Goal: Task Accomplishment & Management: Use online tool/utility

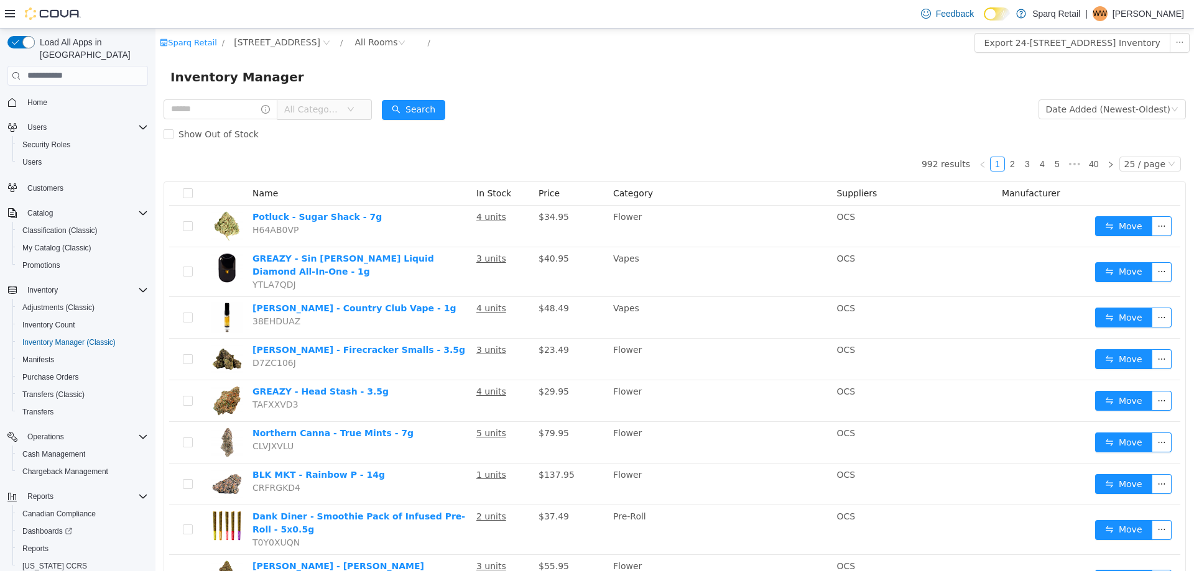
scroll to position [36, 0]
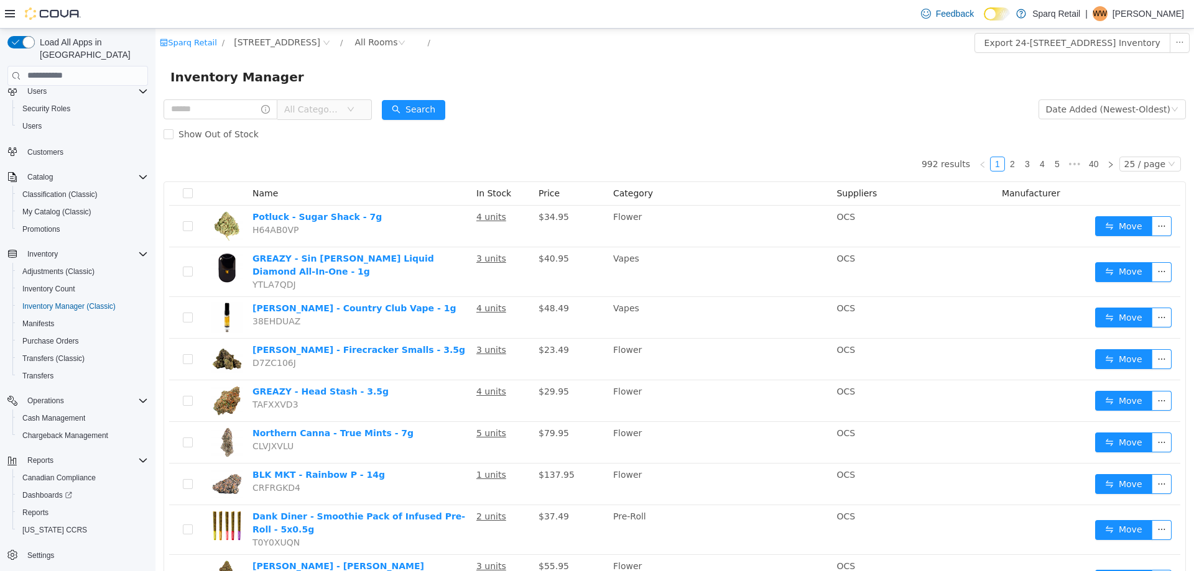
click at [578, 105] on form "All Categories Date Added (Newest-Oldest) Search Show Out of Stock" at bounding box center [675, 121] width 1022 height 50
drag, startPoint x: 588, startPoint y: 48, endPoint x: 297, endPoint y: 127, distance: 301.9
click at [774, 73] on div "Inventory Manager" at bounding box center [674, 77] width 1008 height 20
drag, startPoint x: 606, startPoint y: 30, endPoint x: 606, endPoint y: 42, distance: 11.2
click at [606, 41] on div "Sparq Retail / 24-[STREET_ADDRESS] / All Rooms / Export 24-[STREET_ADDRESS] Inv…" at bounding box center [674, 42] width 1038 height 29
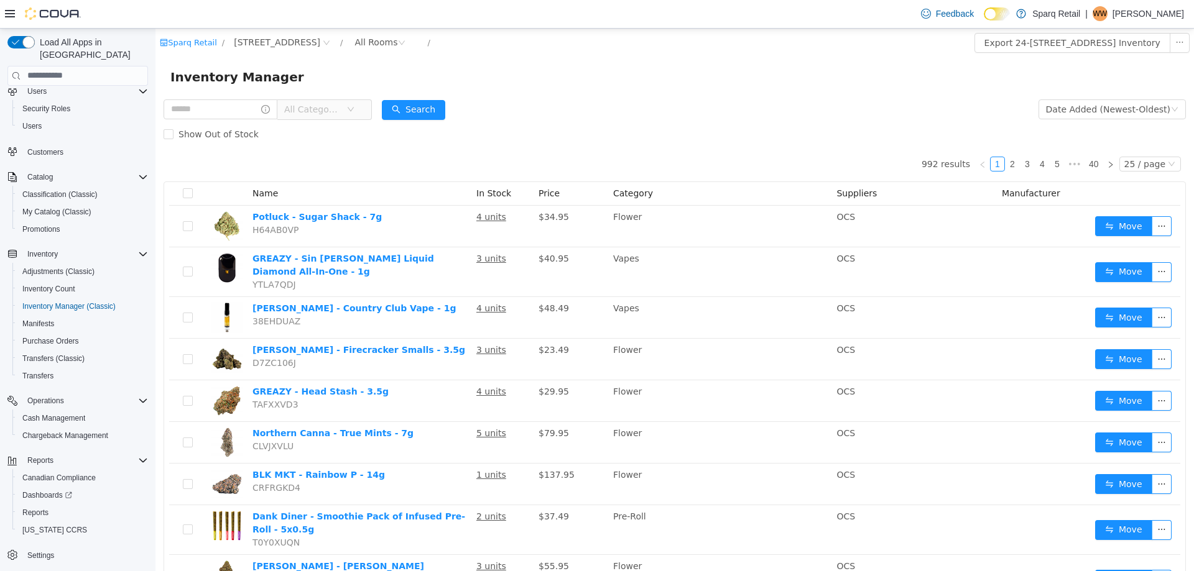
click at [613, 76] on div "Inventory Manager" at bounding box center [674, 77] width 1008 height 20
click at [616, 132] on div "Show Out of Stock" at bounding box center [675, 133] width 1022 height 25
click at [615, 129] on div "Show Out of Stock" at bounding box center [675, 133] width 1022 height 25
click at [618, 132] on div "Show Out of Stock" at bounding box center [675, 133] width 1022 height 25
click at [596, 134] on div "Show Out of Stock" at bounding box center [675, 133] width 1022 height 25
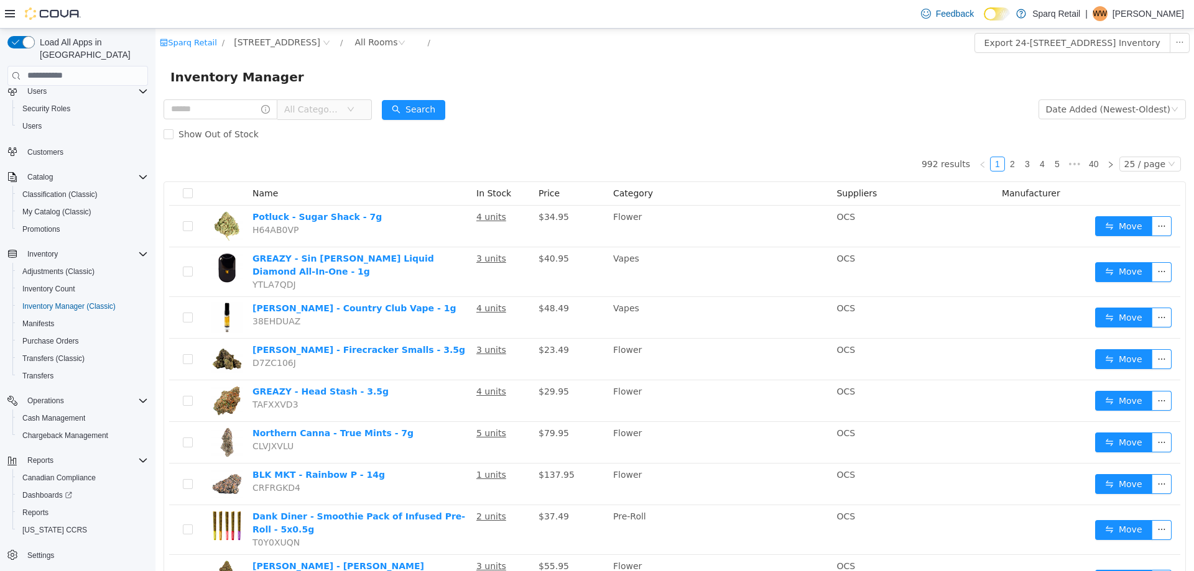
click at [535, 128] on div "Show Out of Stock" at bounding box center [675, 133] width 1022 height 25
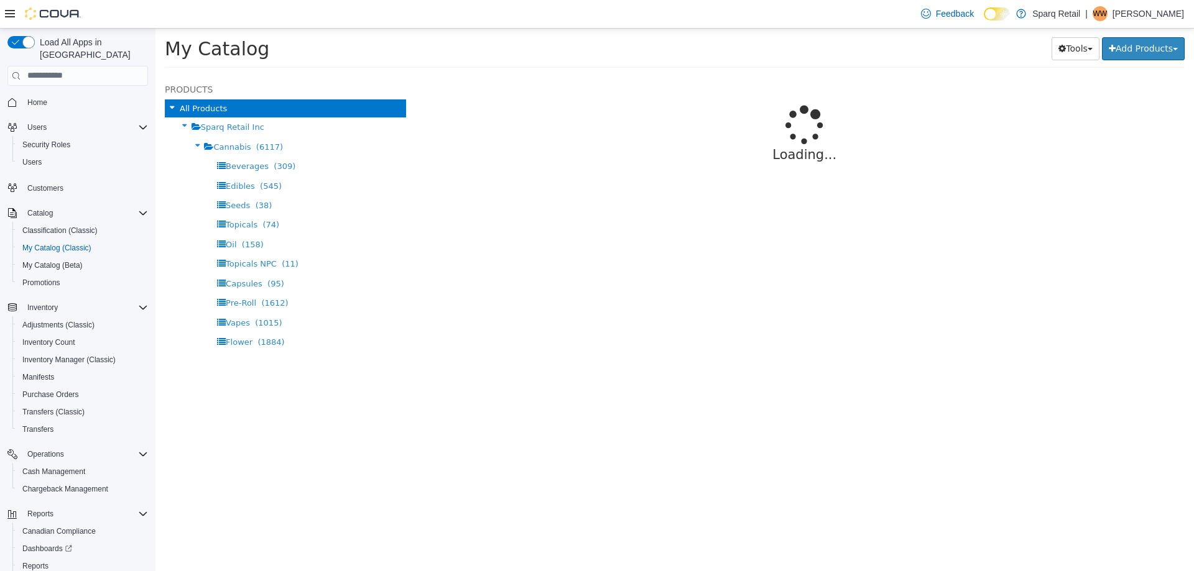
select select "**********"
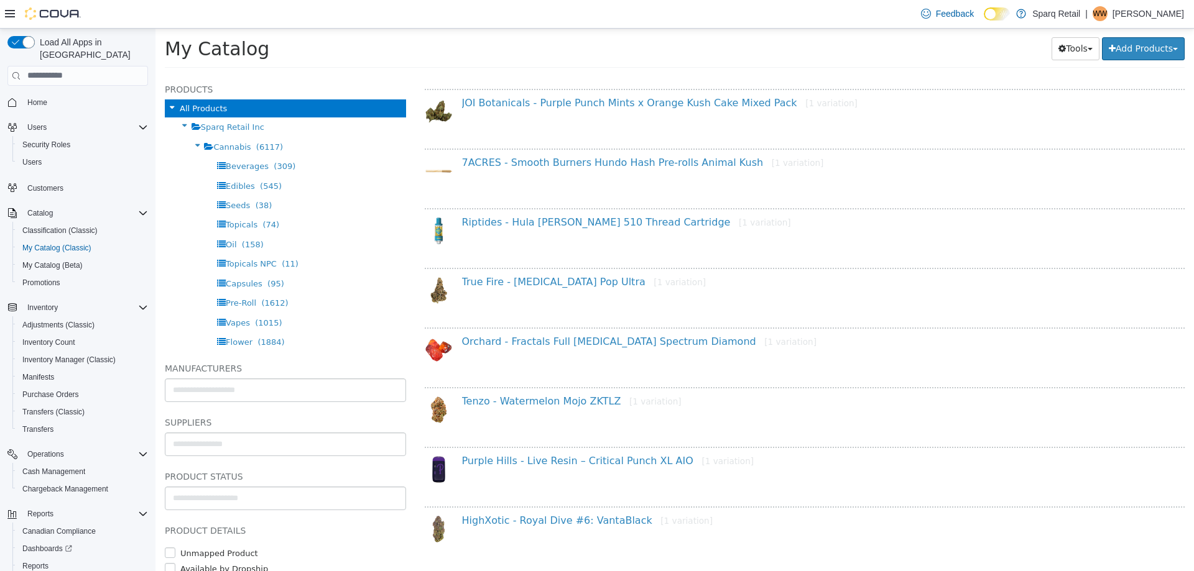
scroll to position [862, 0]
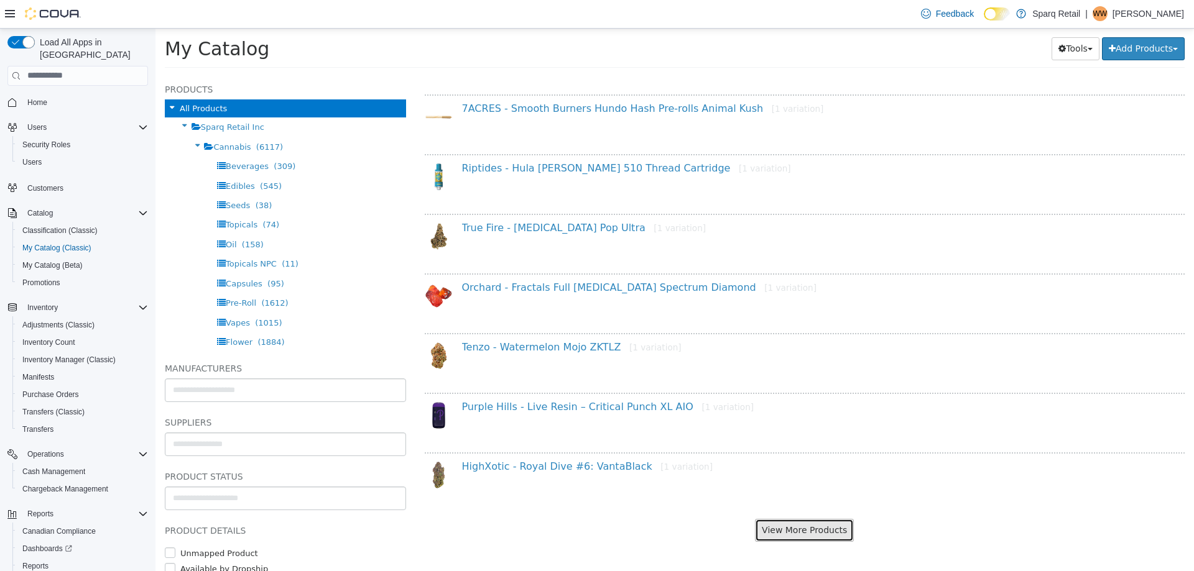
click at [810, 532] on button "View More Products" at bounding box center [804, 530] width 99 height 23
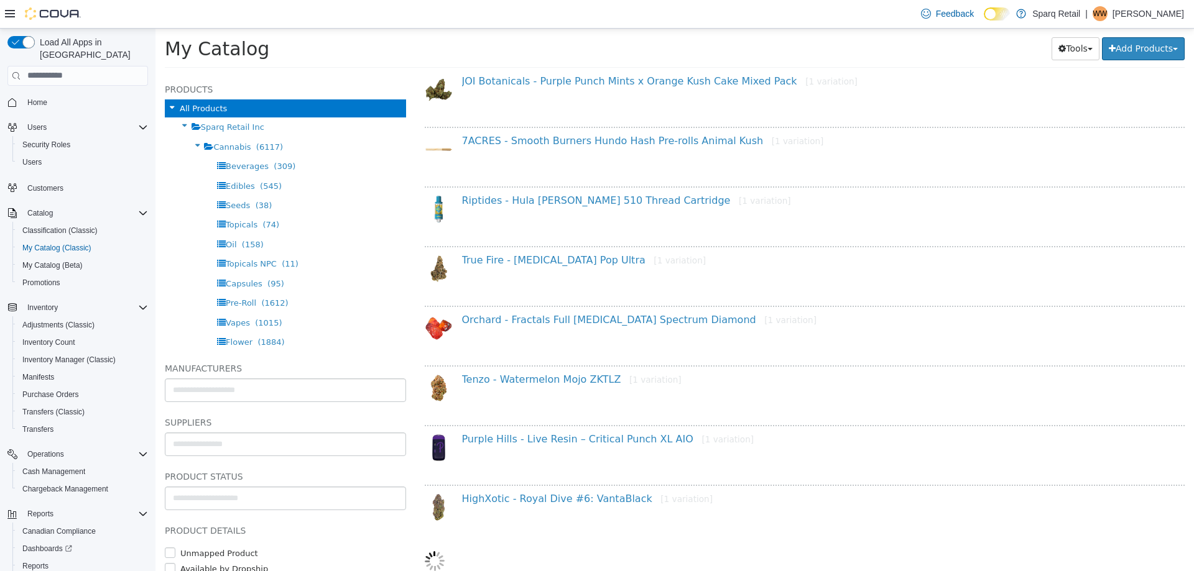
select select "**********"
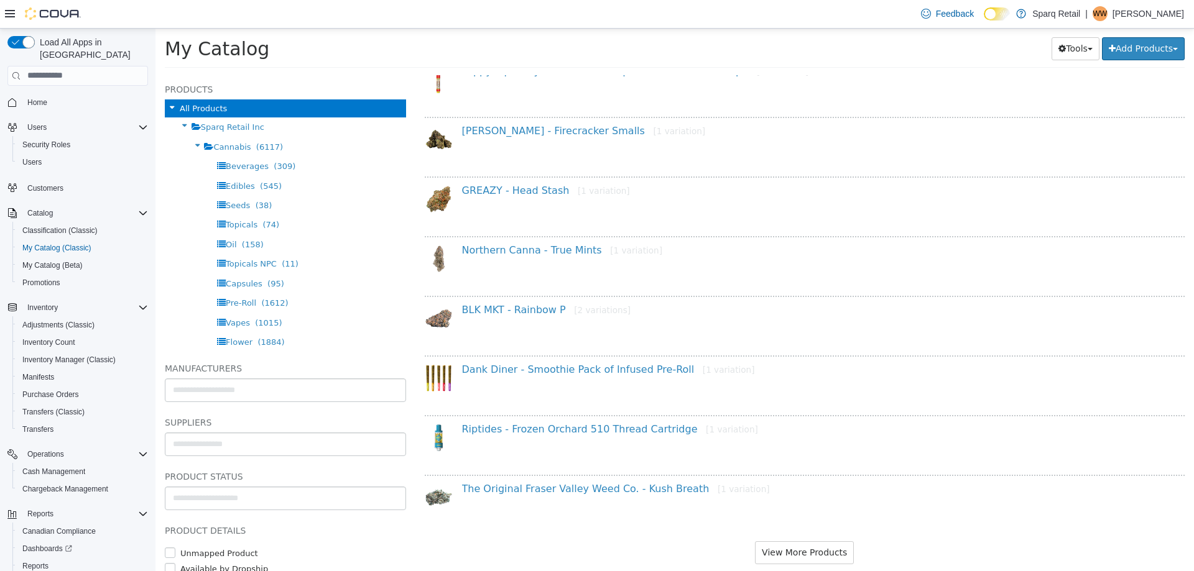
scroll to position [2056, 0]
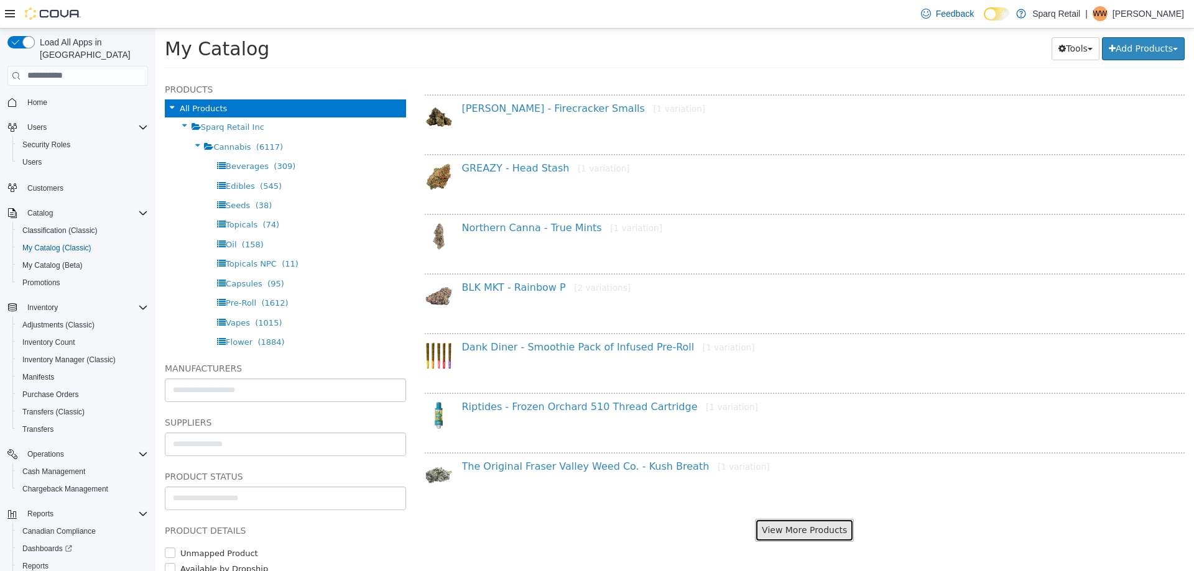
click at [804, 533] on button "View More Products" at bounding box center [804, 530] width 99 height 23
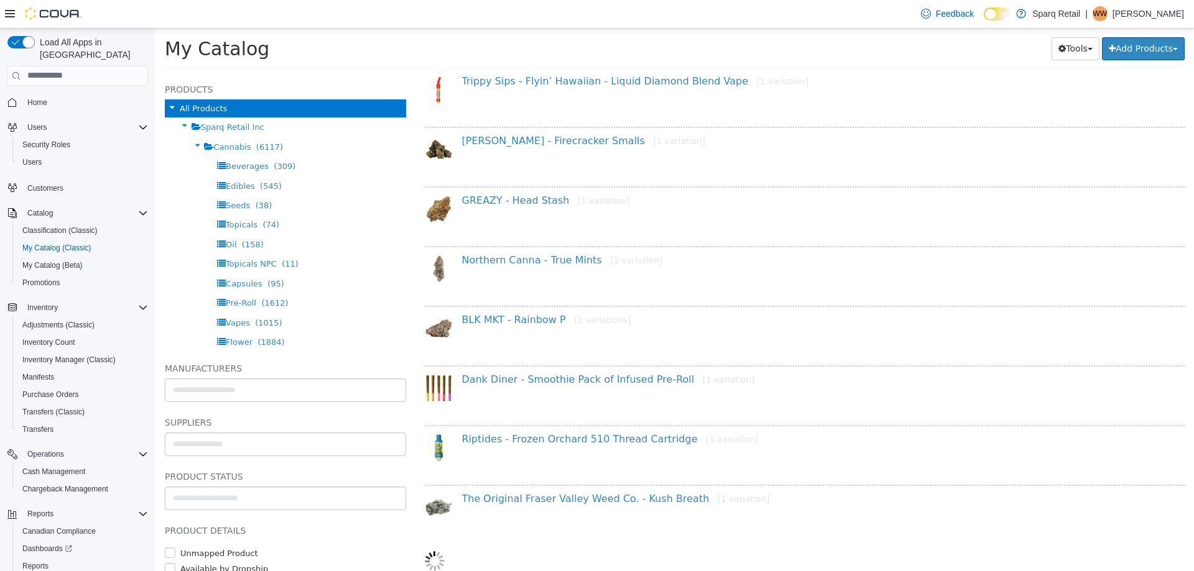
select select "**********"
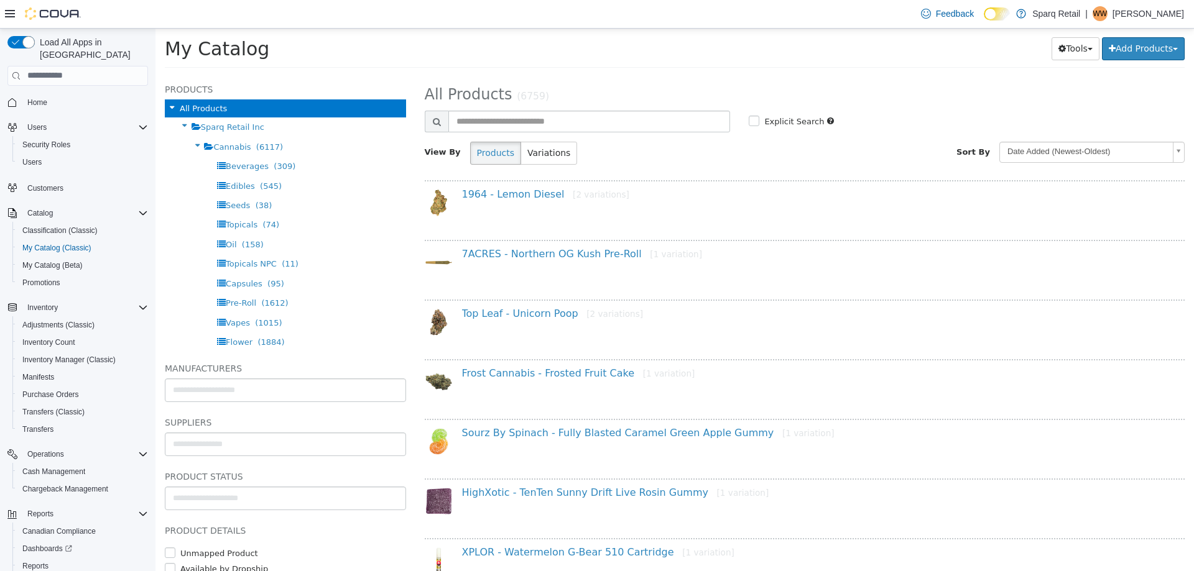
scroll to position [0, 0]
